Goal: Transaction & Acquisition: Purchase product/service

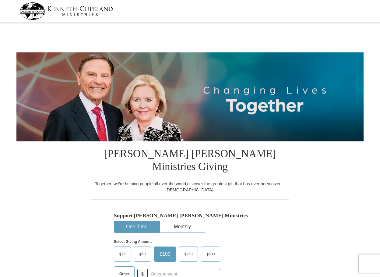
select select "GA"
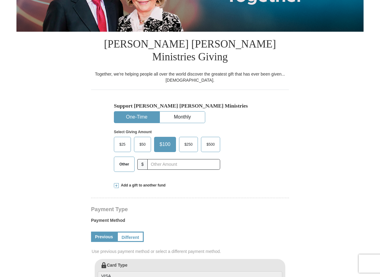
scroll to position [152, 0]
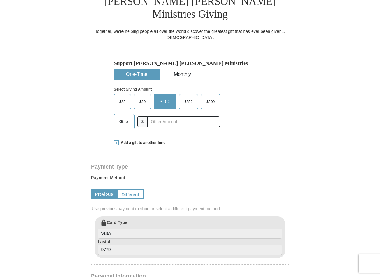
click at [130, 114] on label "Other" at bounding box center [124, 121] width 20 height 15
click at [0, 0] on input "Other" at bounding box center [0, 0] width 0 height 0
click at [116, 140] on span at bounding box center [116, 142] width 5 height 5
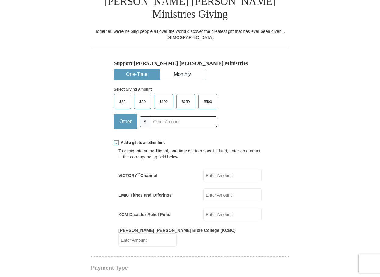
click at [231, 188] on input "EMIC Tithes and Offerings" at bounding box center [232, 194] width 58 height 13
type input "99"
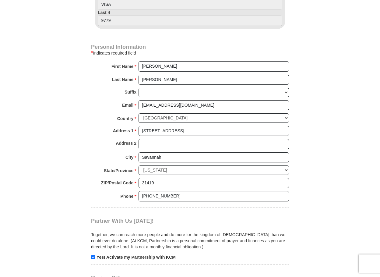
scroll to position [517, 0]
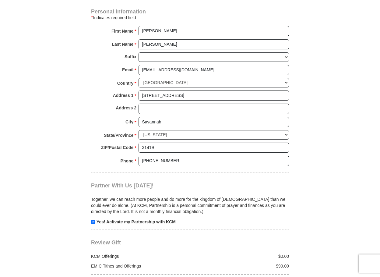
click at [97, 219] on strong "Yes! Activate my Partnership with KCM" at bounding box center [135, 221] width 79 height 5
click at [92, 219] on input "checkbox" at bounding box center [93, 221] width 4 height 4
checkbox input "false"
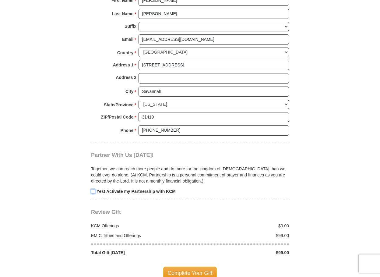
scroll to position [700, 0]
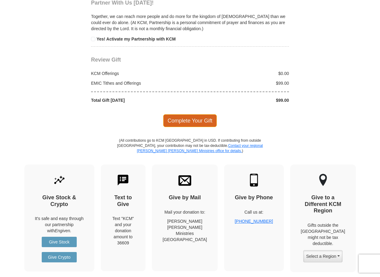
click at [198, 114] on span "Complete Your Gift" at bounding box center [190, 120] width 54 height 13
